Goal: Information Seeking & Learning: Learn about a topic

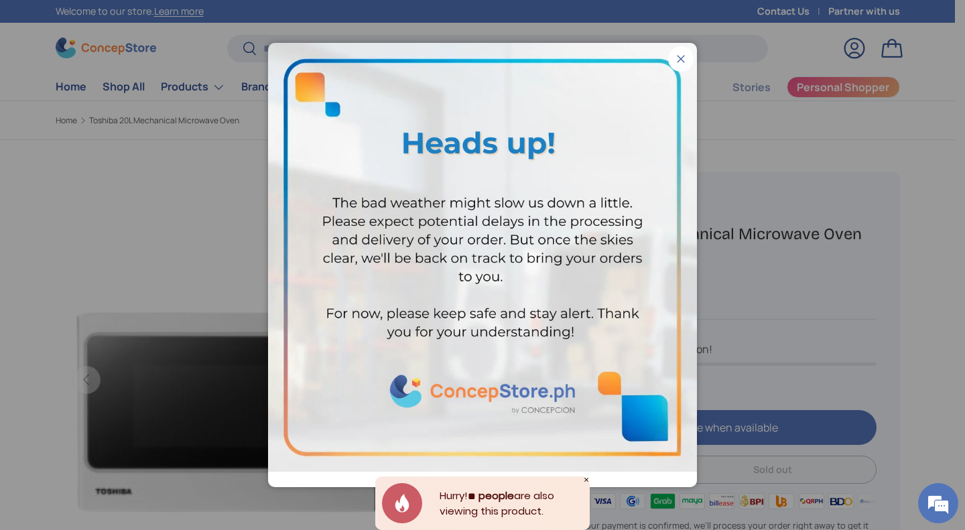
click at [668, 60] on button "Close" at bounding box center [680, 58] width 25 height 25
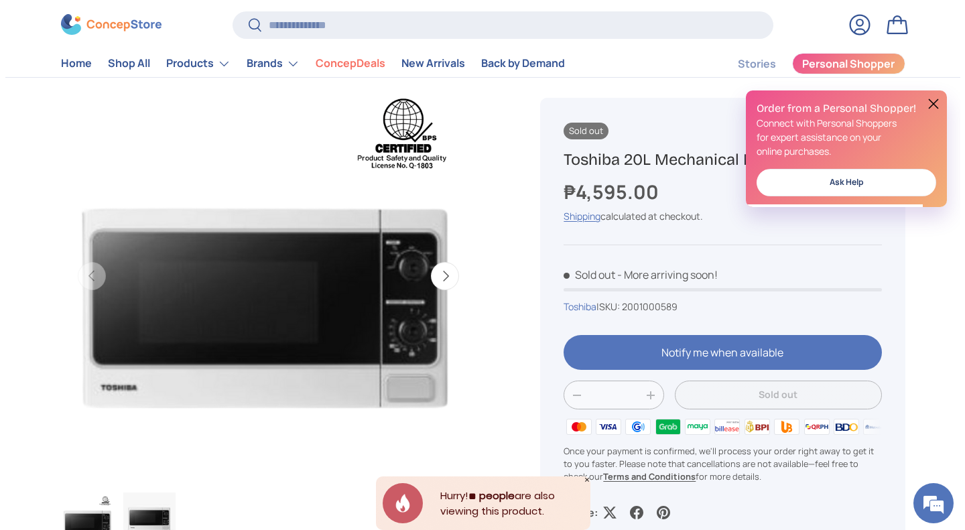
scroll to position [103, 0]
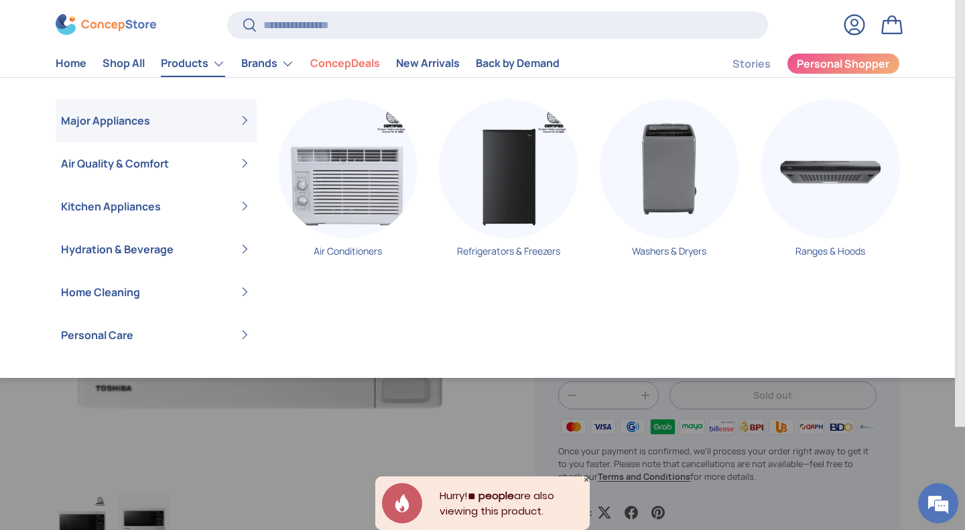
click at [212, 66] on link "Products" at bounding box center [193, 63] width 64 height 27
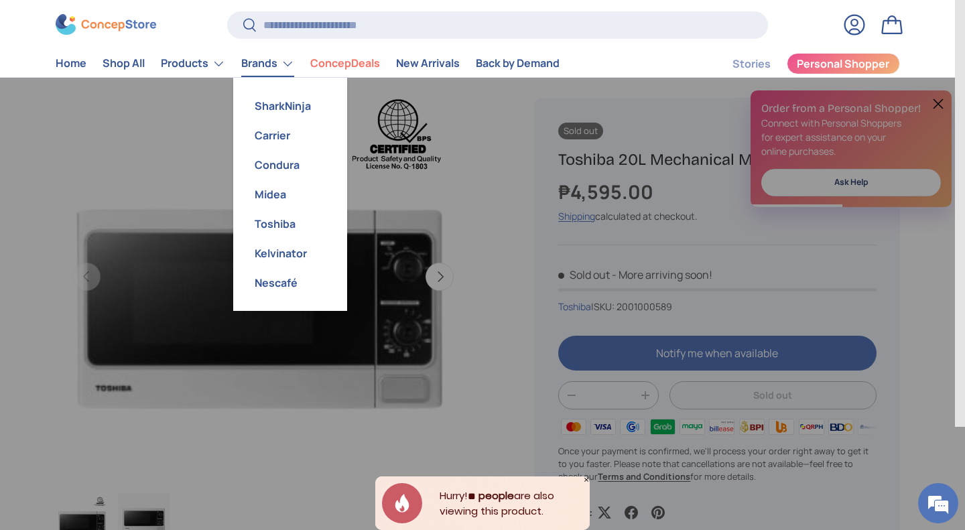
scroll to position [0, 0]
click at [282, 218] on link "Toshiba" at bounding box center [290, 223] width 98 height 29
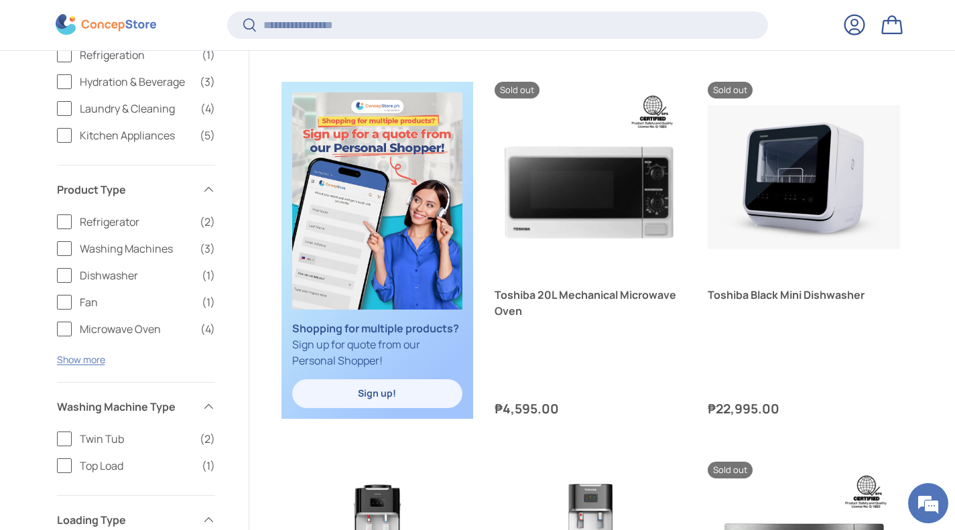
scroll to position [860, 0]
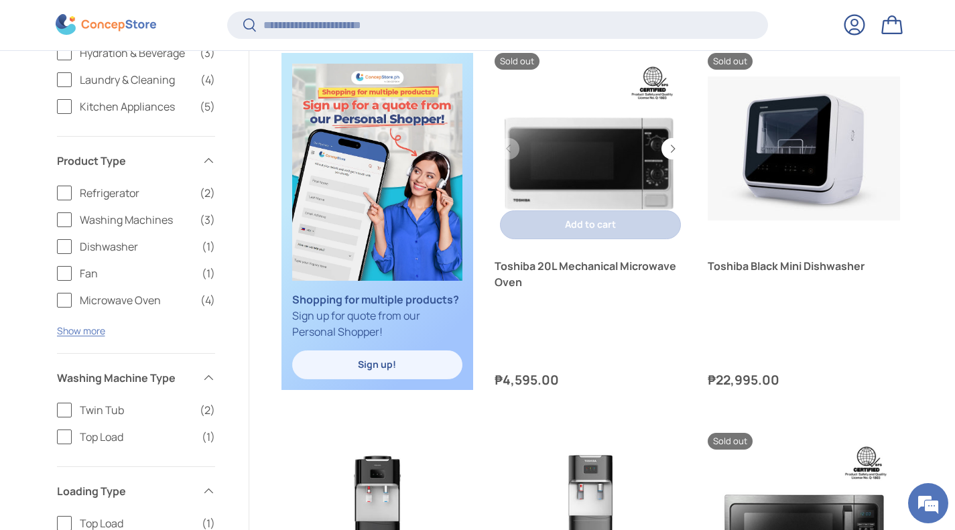
click at [592, 171] on link "Toshiba 20L Mechanical Microwave Oven" at bounding box center [590, 149] width 192 height 192
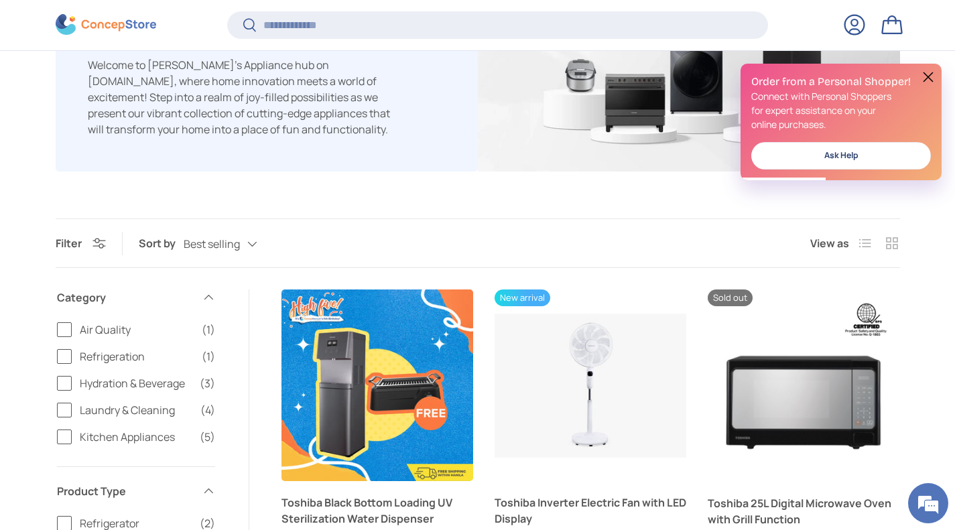
click at [58, 354] on label "Refrigeration (1)" at bounding box center [136, 356] width 158 height 16
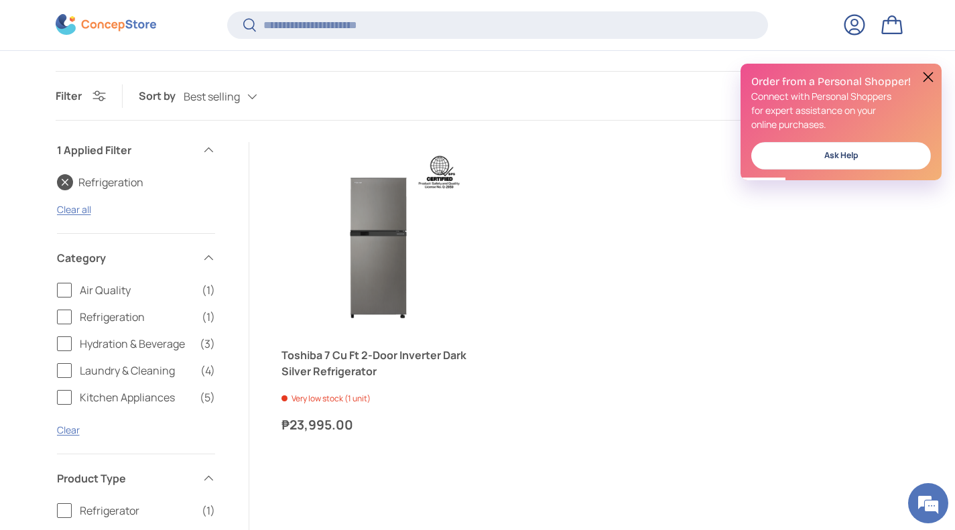
scroll to position [385, 0]
